Goal: Find specific page/section: Find specific page/section

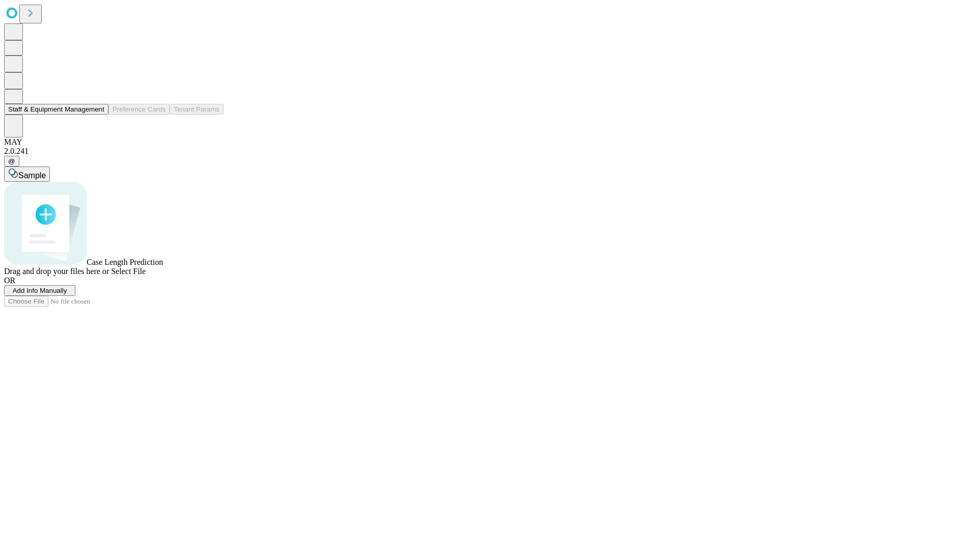
click at [95, 115] on button "Staff & Equipment Management" at bounding box center [56, 109] width 104 height 11
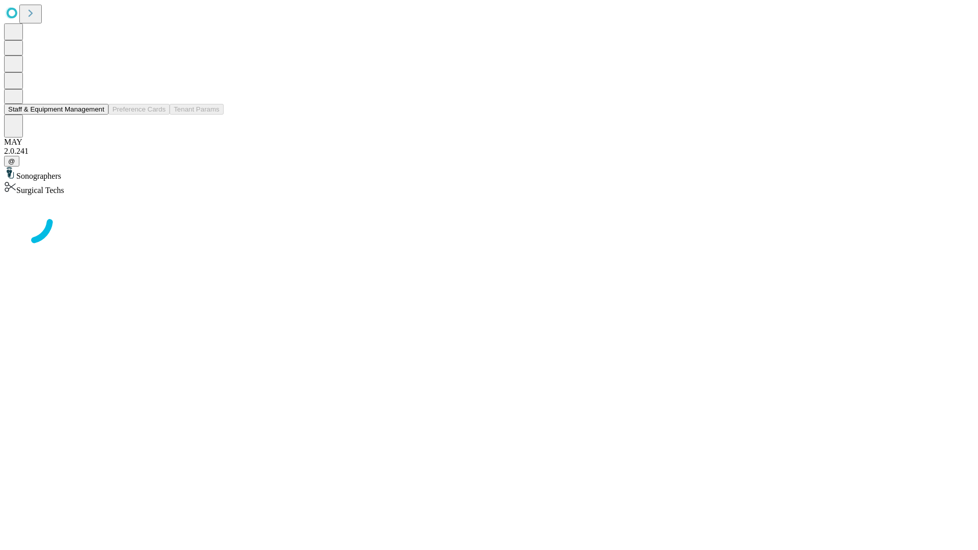
click at [97, 115] on button "Staff & Equipment Management" at bounding box center [56, 109] width 104 height 11
